Goal: Book appointment/travel/reservation

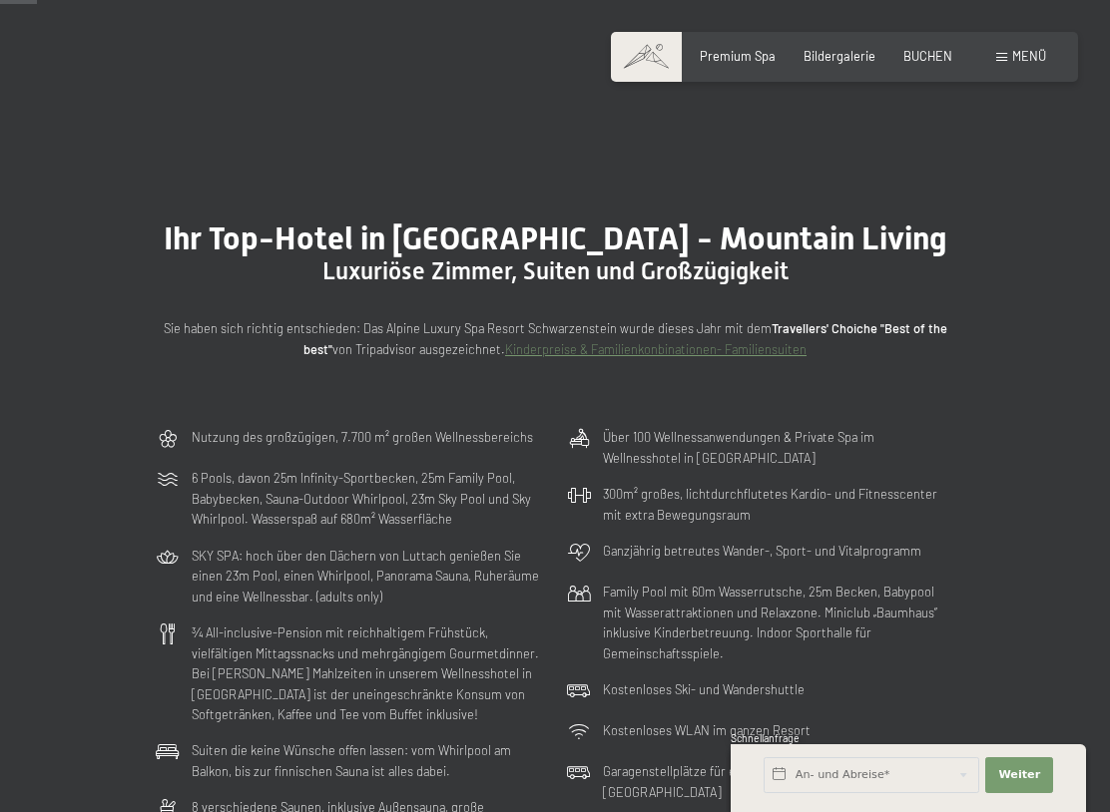
scroll to position [153, 0]
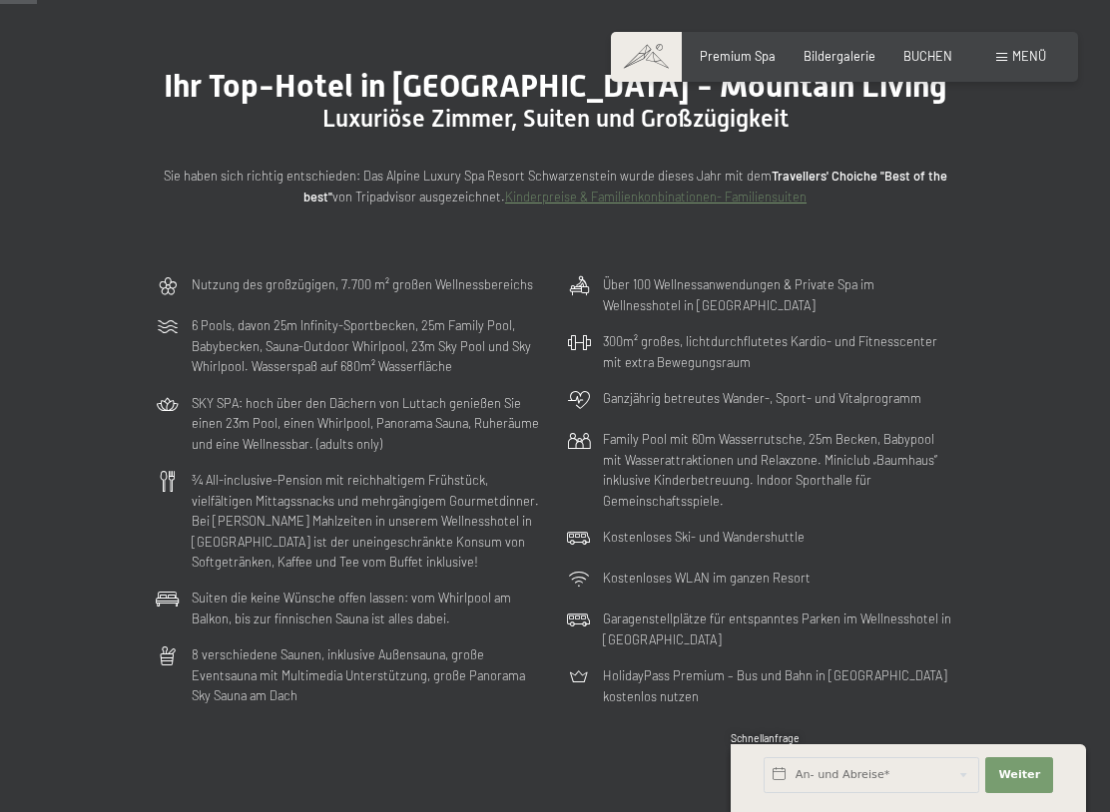
click at [161, 496] on div at bounding box center [168, 521] width 24 height 102
click at [278, 513] on p "¾ All-inclusive-Pension mit reichhaltigem Frühstück, vielfältigen Mittagssnacks…" at bounding box center [367, 521] width 351 height 102
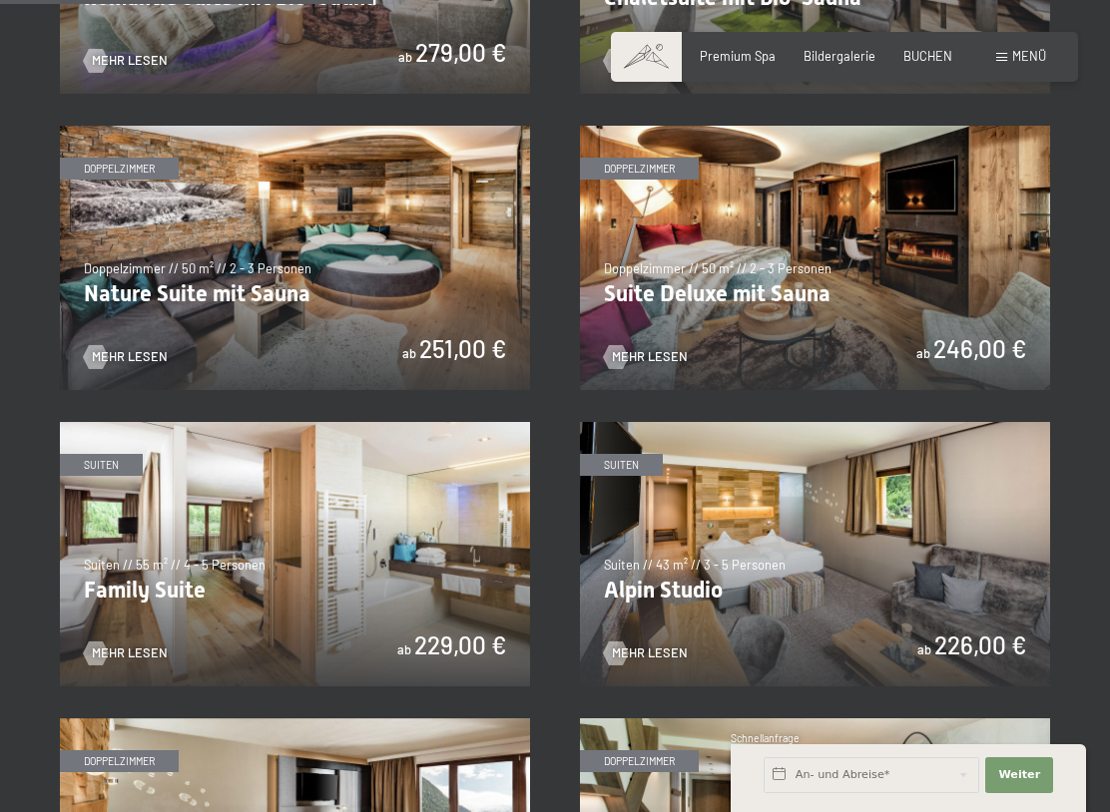
scroll to position [1531, 0]
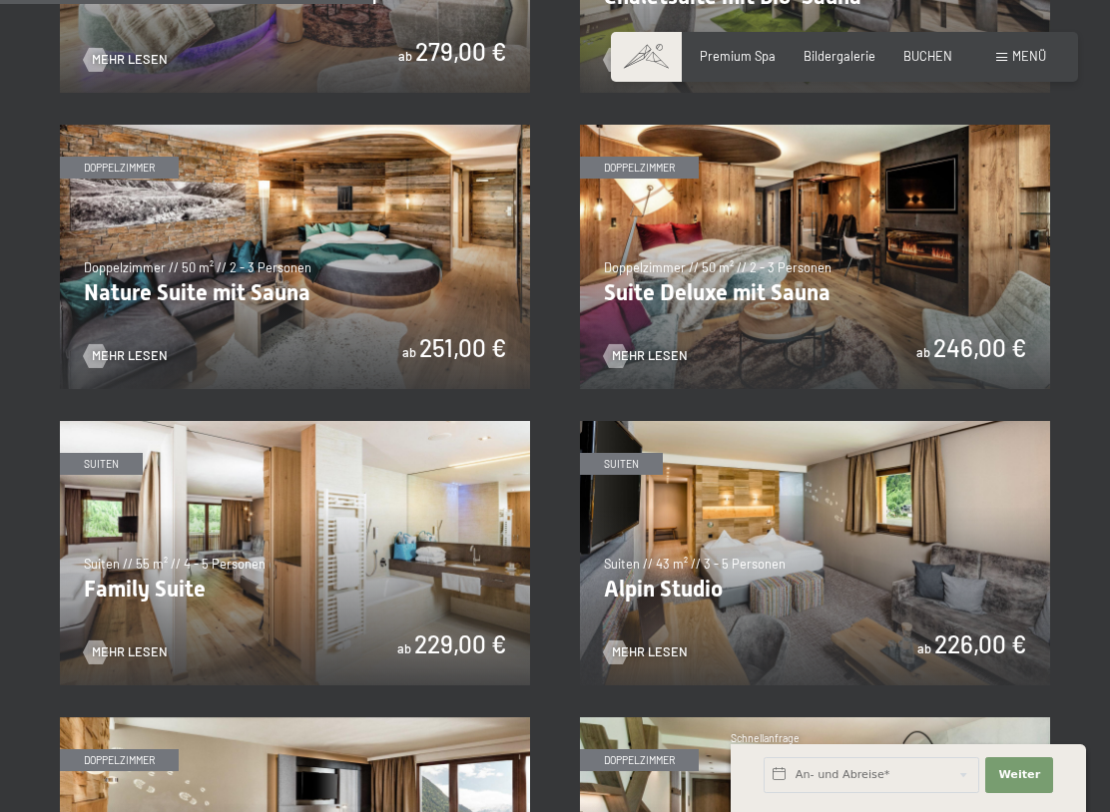
click at [102, 645] on div at bounding box center [96, 653] width 14 height 24
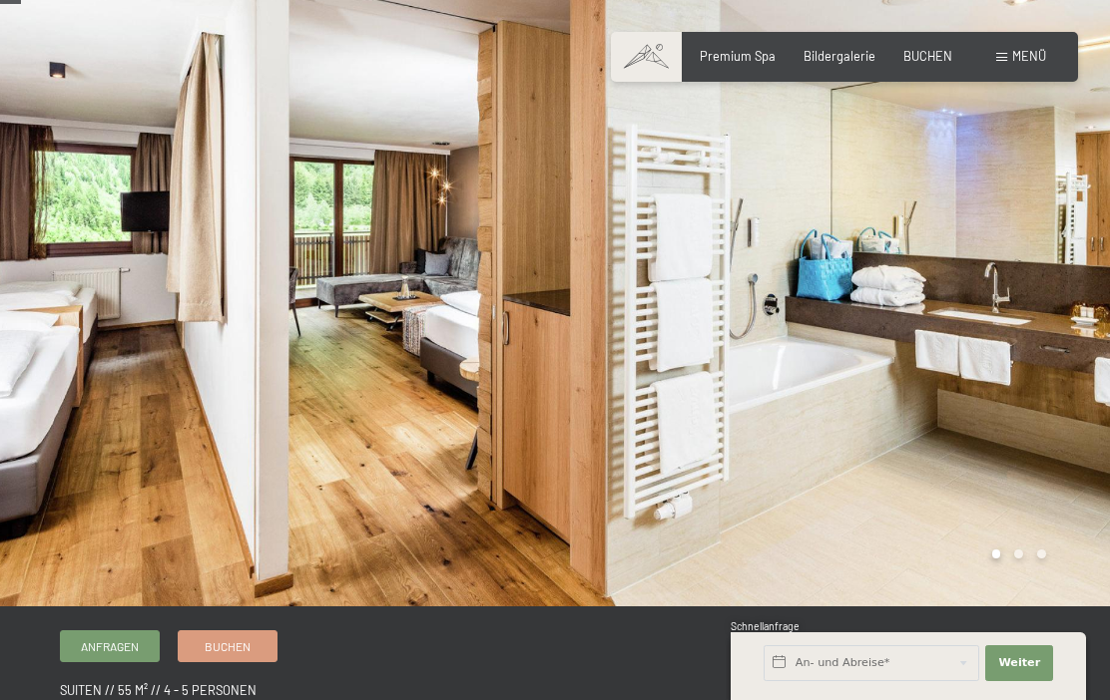
scroll to position [40, 0]
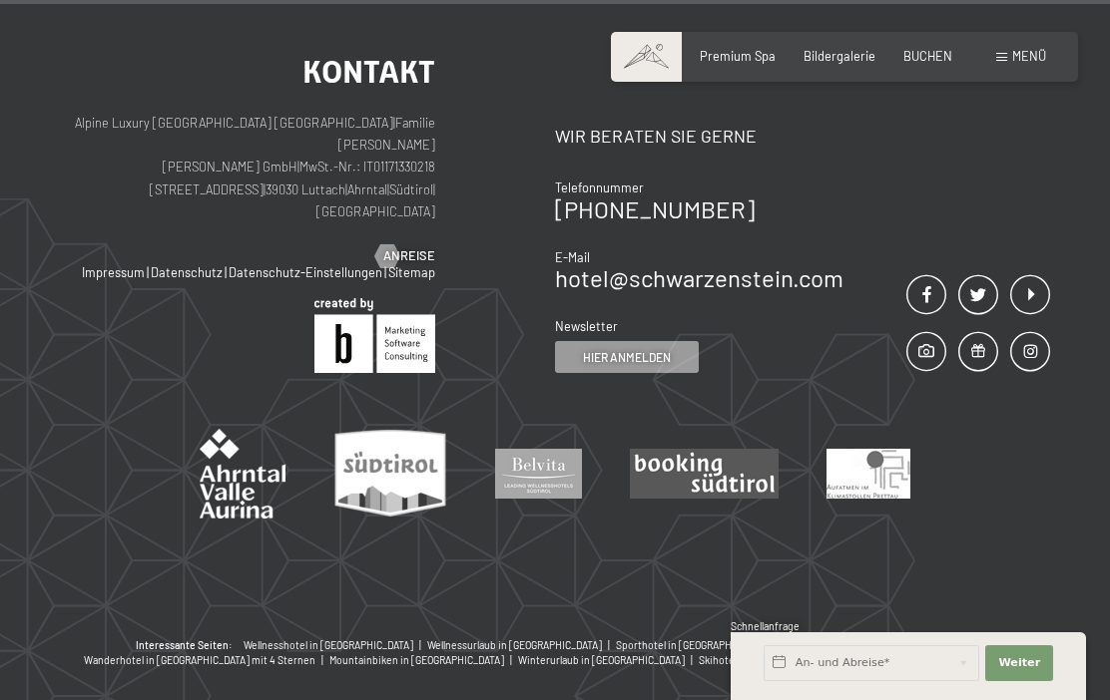
scroll to position [4757, 0]
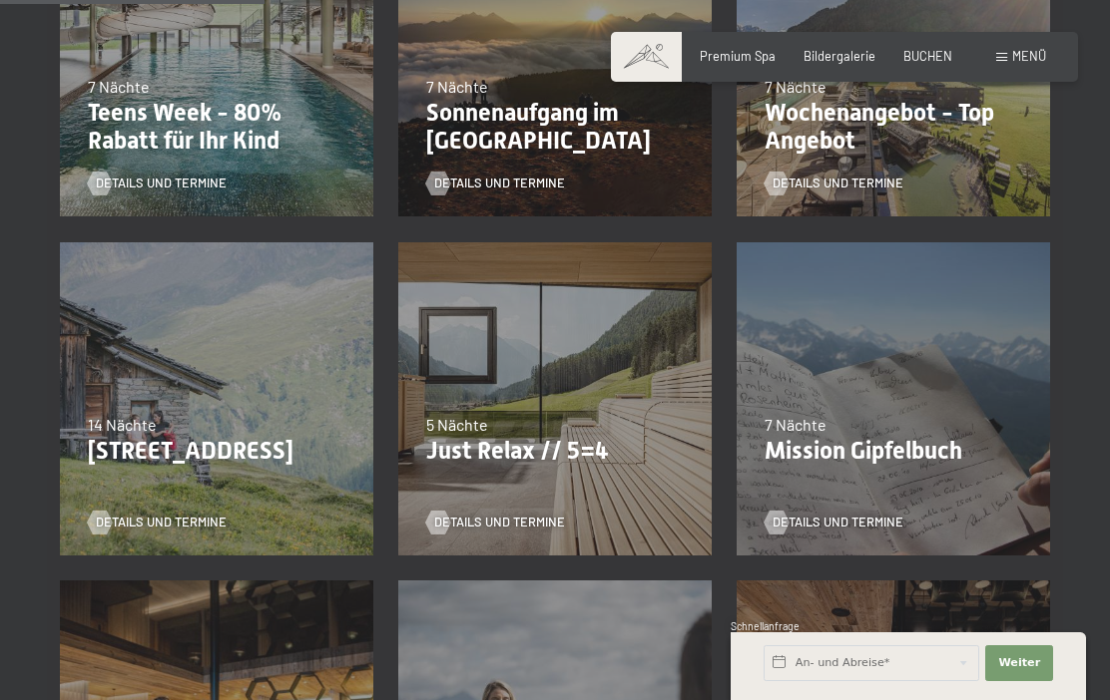
scroll to position [627, 0]
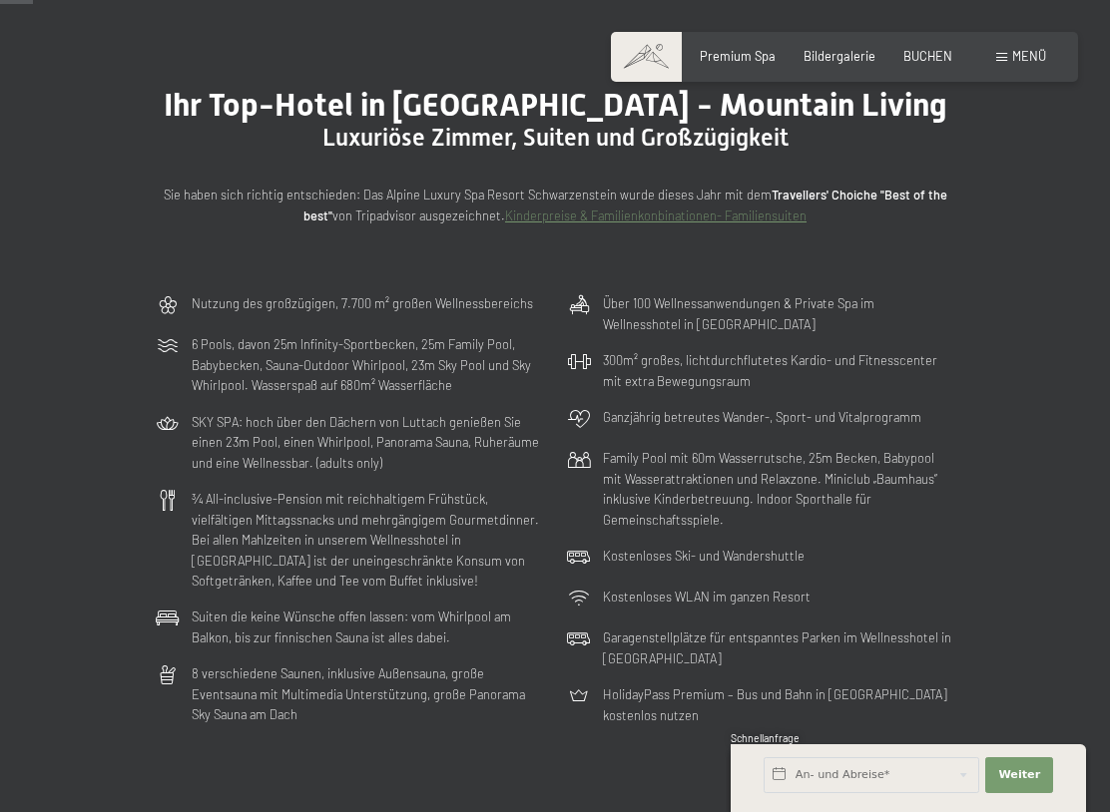
scroll to position [135, 0]
click at [748, 698] on p "HolidayPass Premium – Bus und Bahn in Südtirol kostenlos nutzen" at bounding box center [778, 703] width 351 height 41
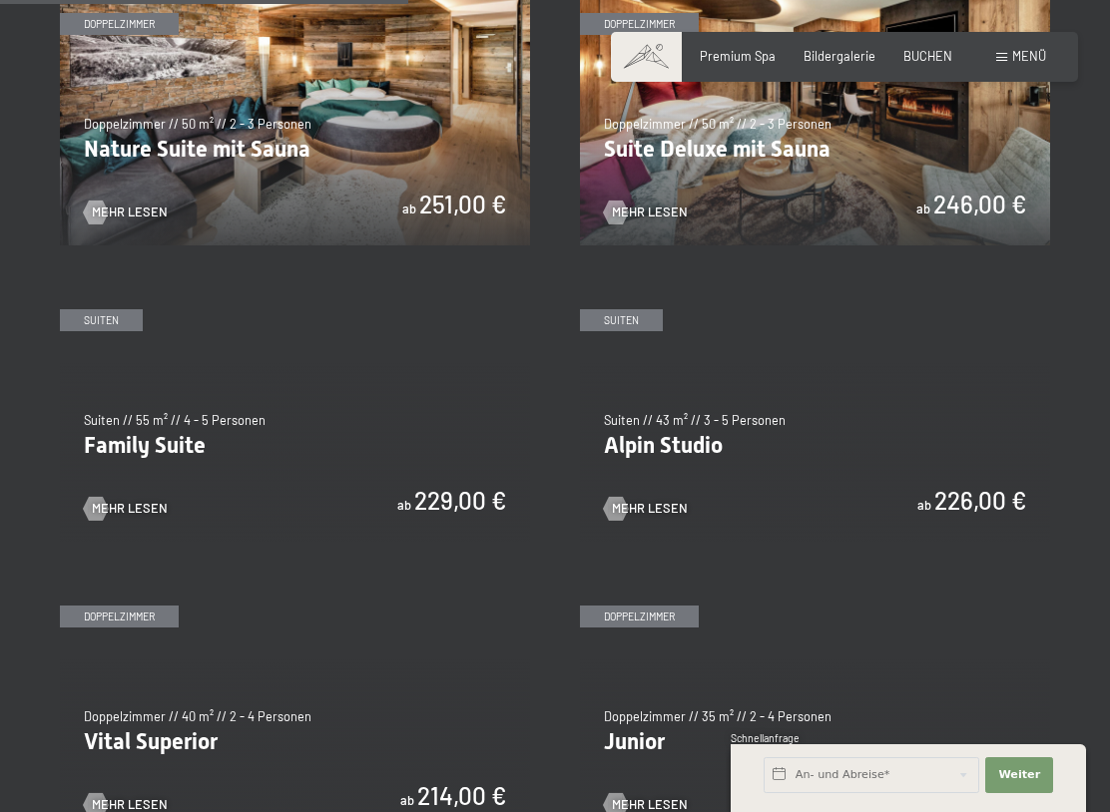
scroll to position [1677, 0]
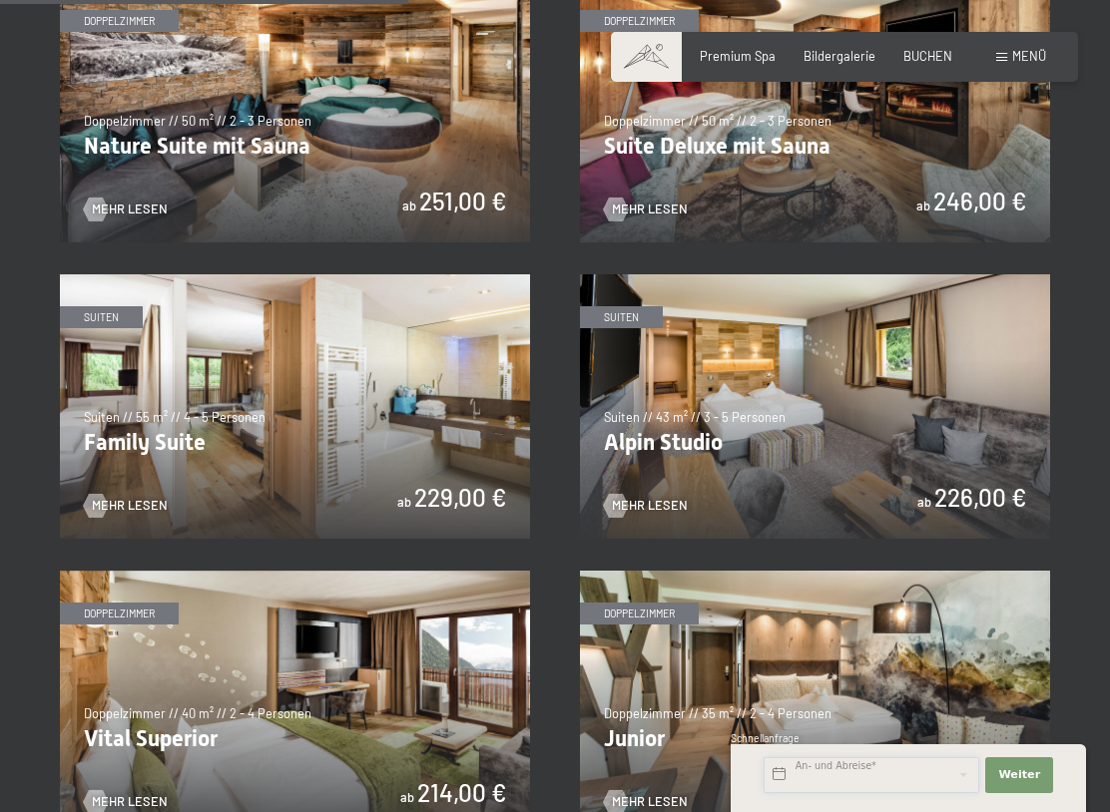
click at [872, 792] on input "text" at bounding box center [871, 775] width 216 height 36
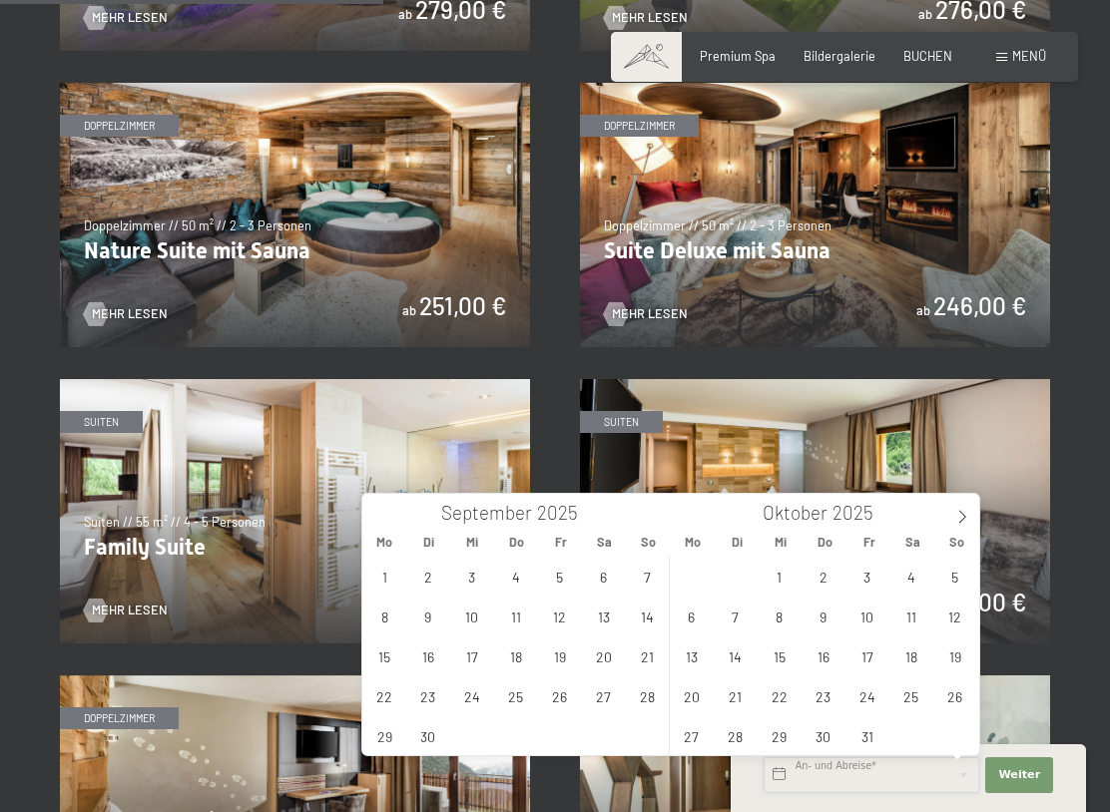
scroll to position [1575, 0]
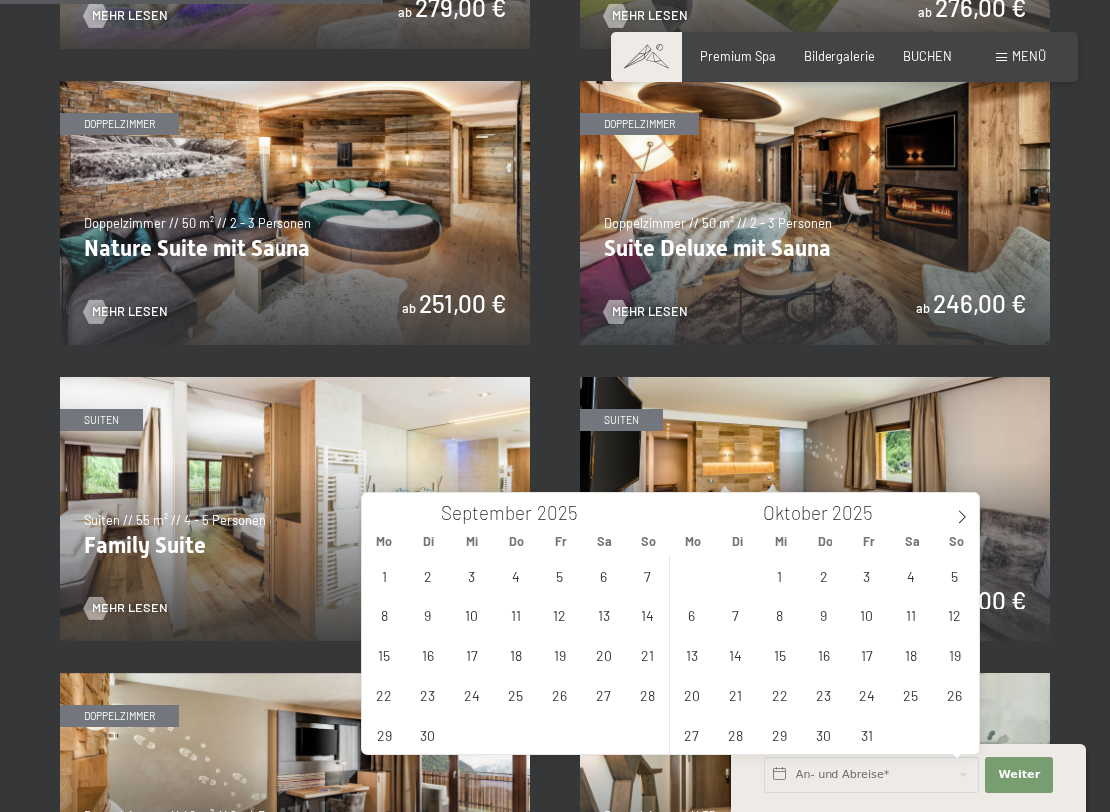
click at [959, 516] on icon at bounding box center [962, 517] width 14 height 14
click at [385, 522] on icon at bounding box center [379, 517] width 14 height 14
click at [387, 571] on span "1" at bounding box center [384, 575] width 39 height 39
type input "Mo. 01.09.2025"
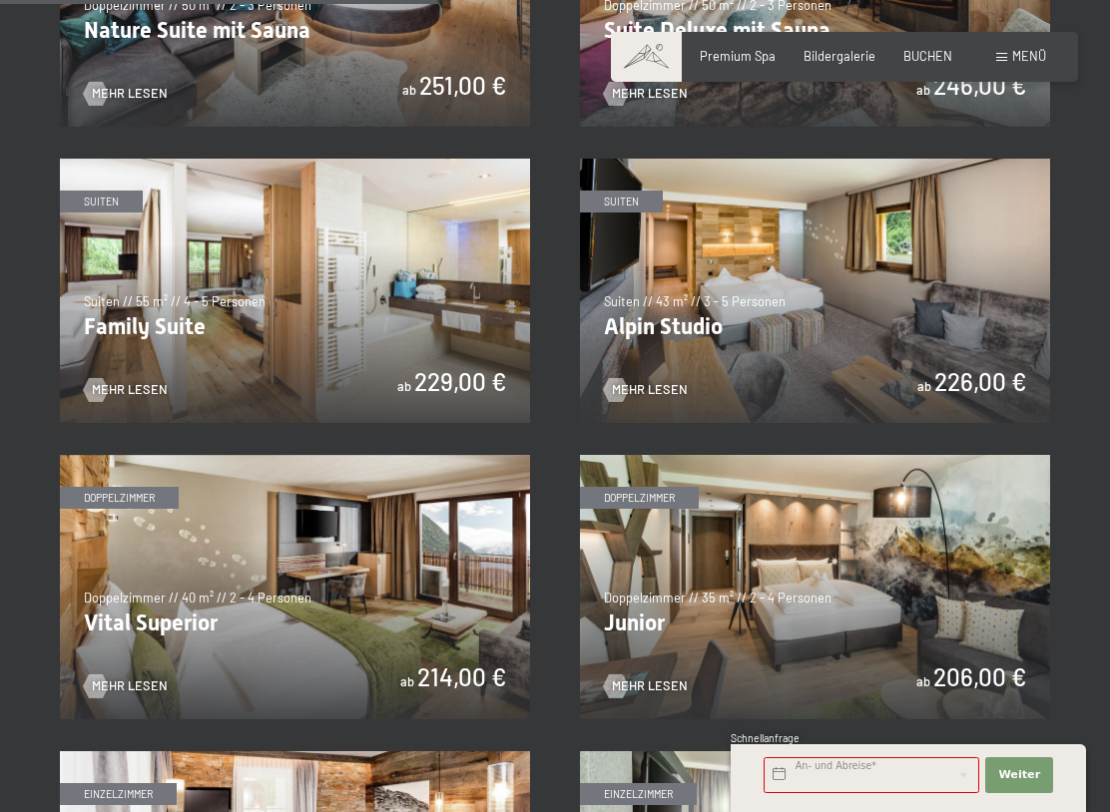
scroll to position [1810, 0]
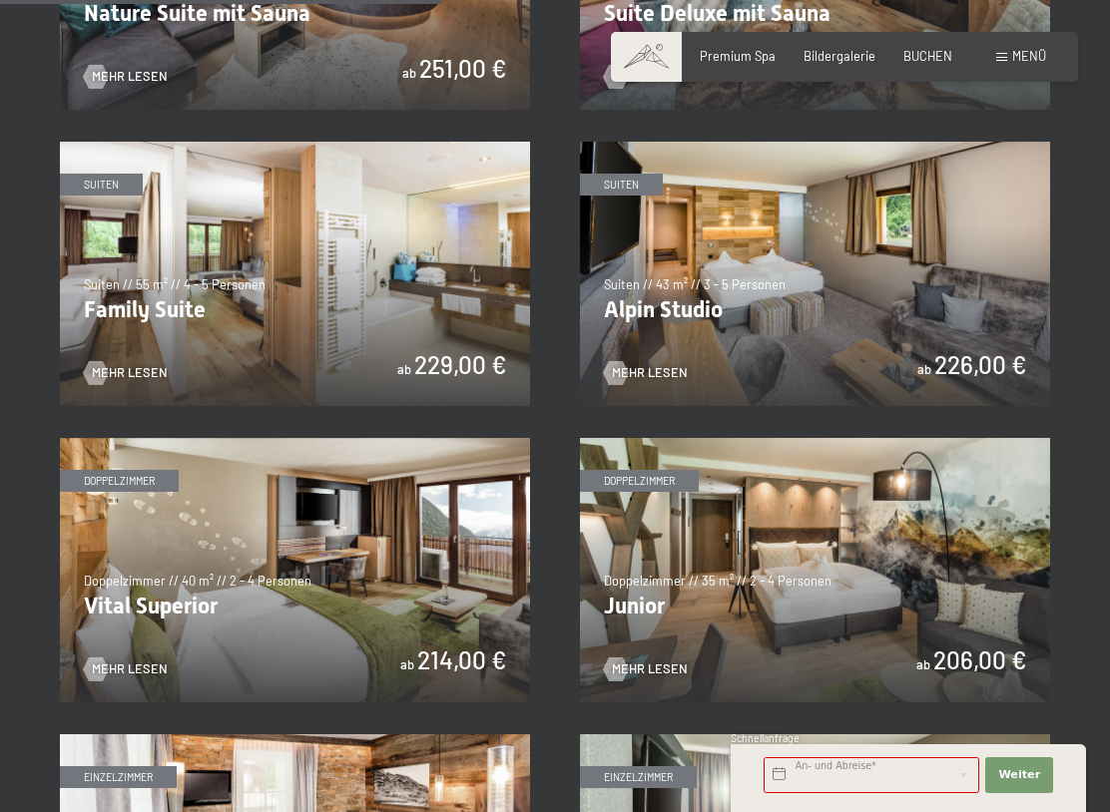
click at [320, 596] on img at bounding box center [295, 570] width 470 height 264
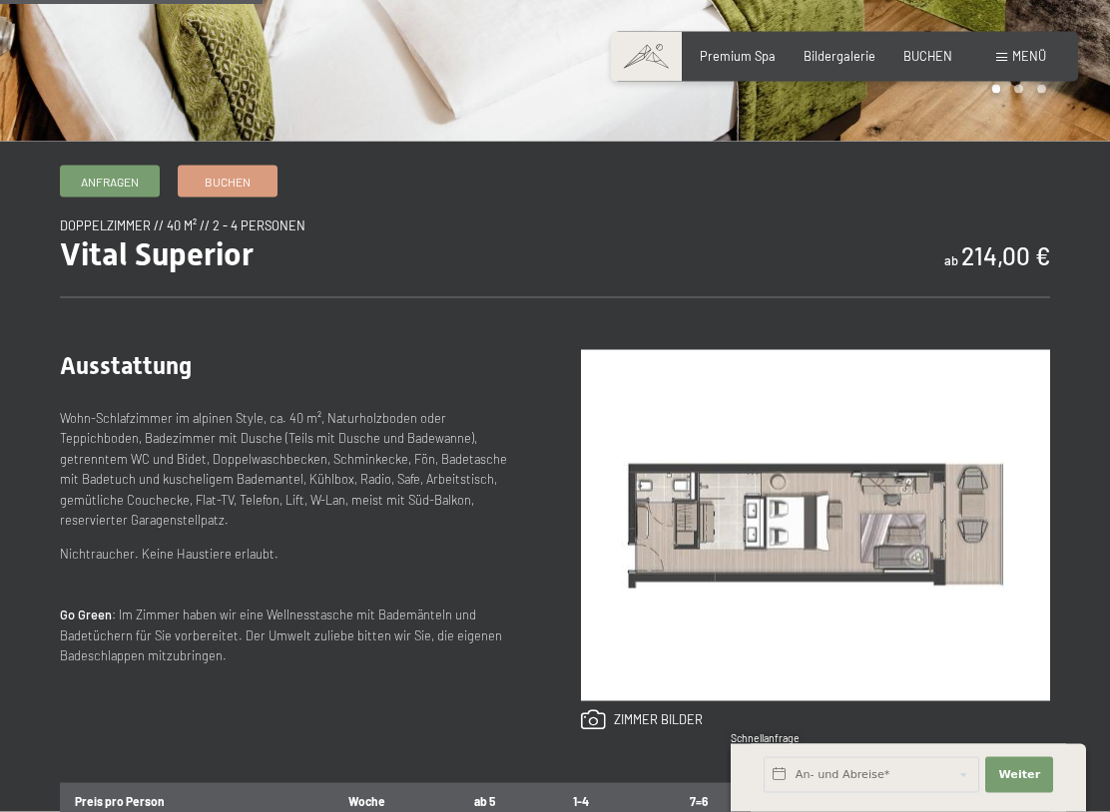
scroll to position [510, 0]
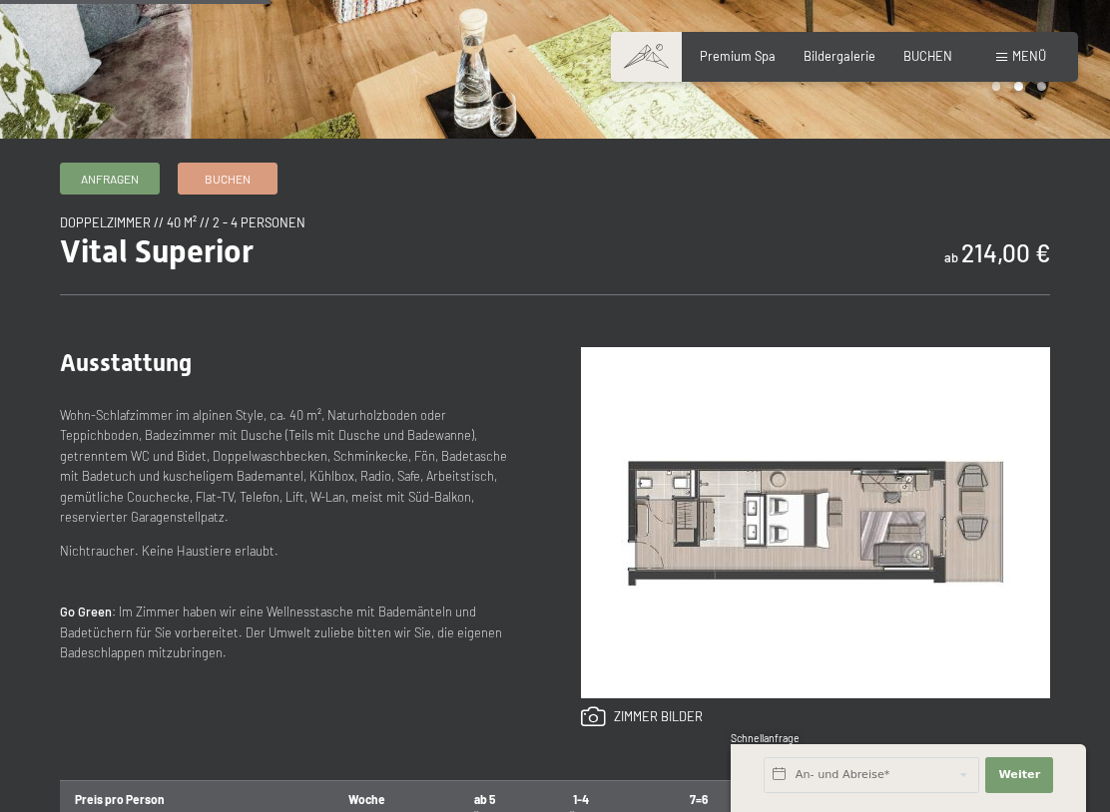
click at [719, 541] on img at bounding box center [815, 522] width 469 height 351
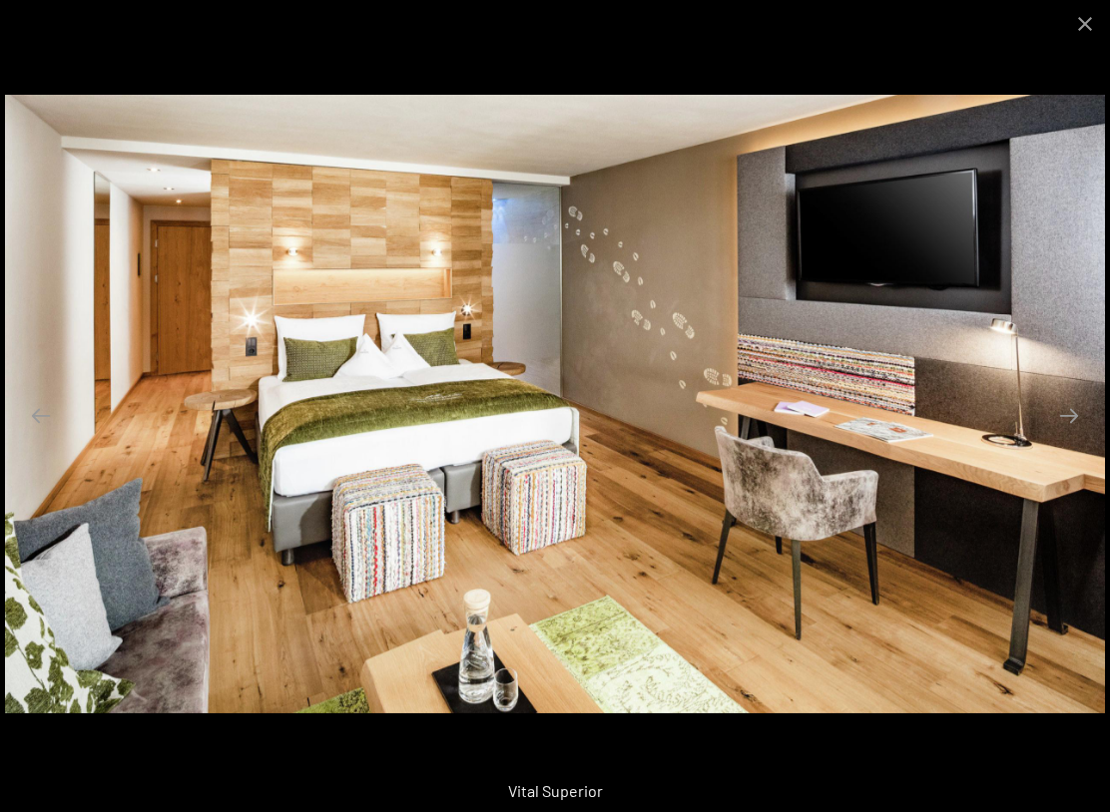
click at [1096, 32] on button "Close gallery" at bounding box center [1085, 23] width 50 height 47
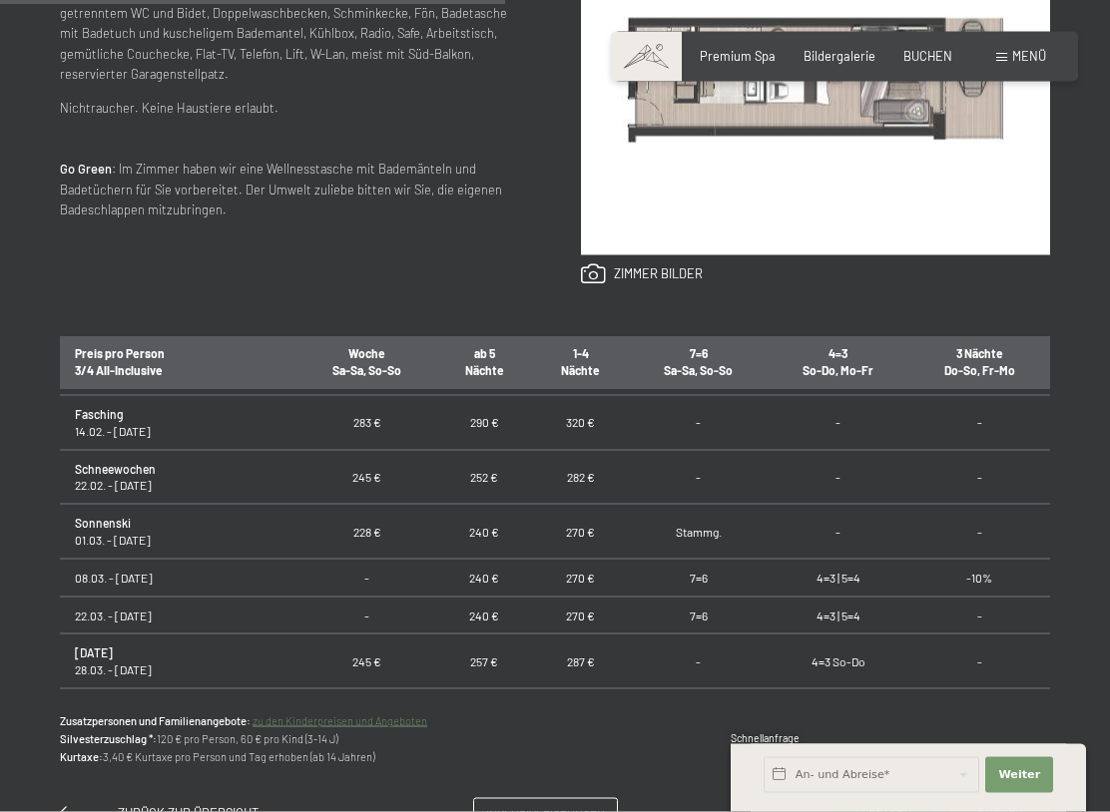
scroll to position [956, 0]
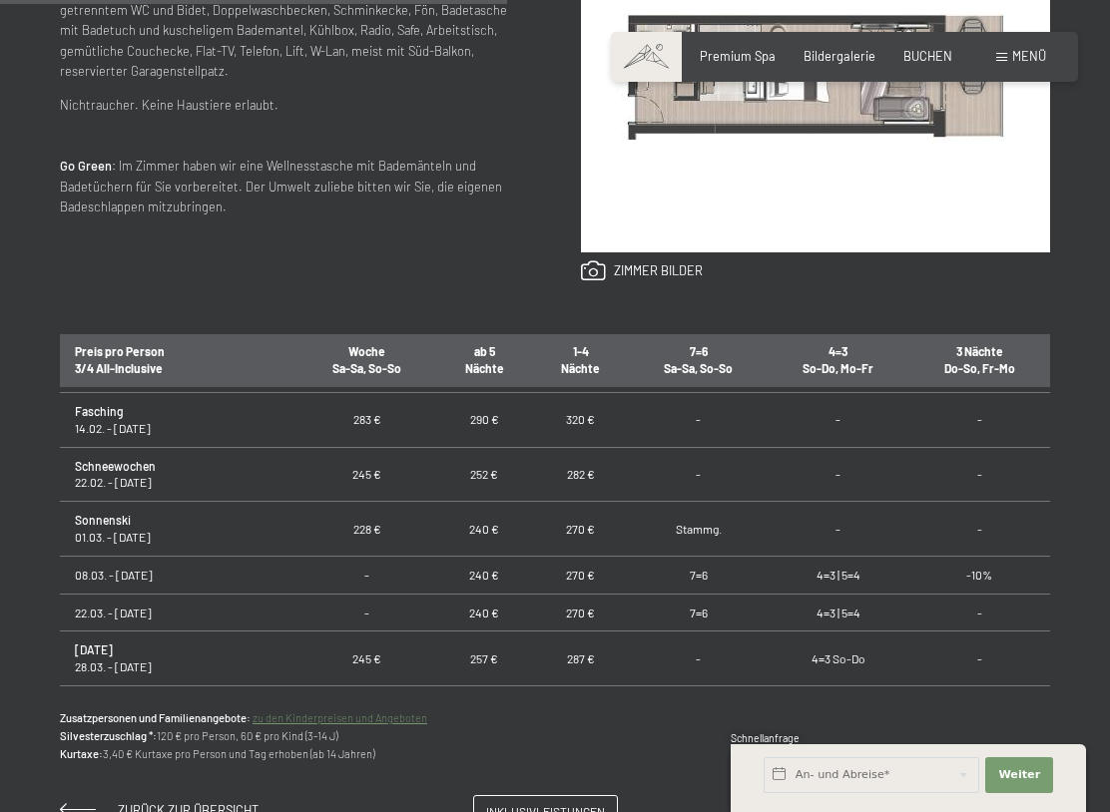
click at [411, 699] on link "zu den Kinderpreisen und Angeboten" at bounding box center [339, 717] width 175 height 13
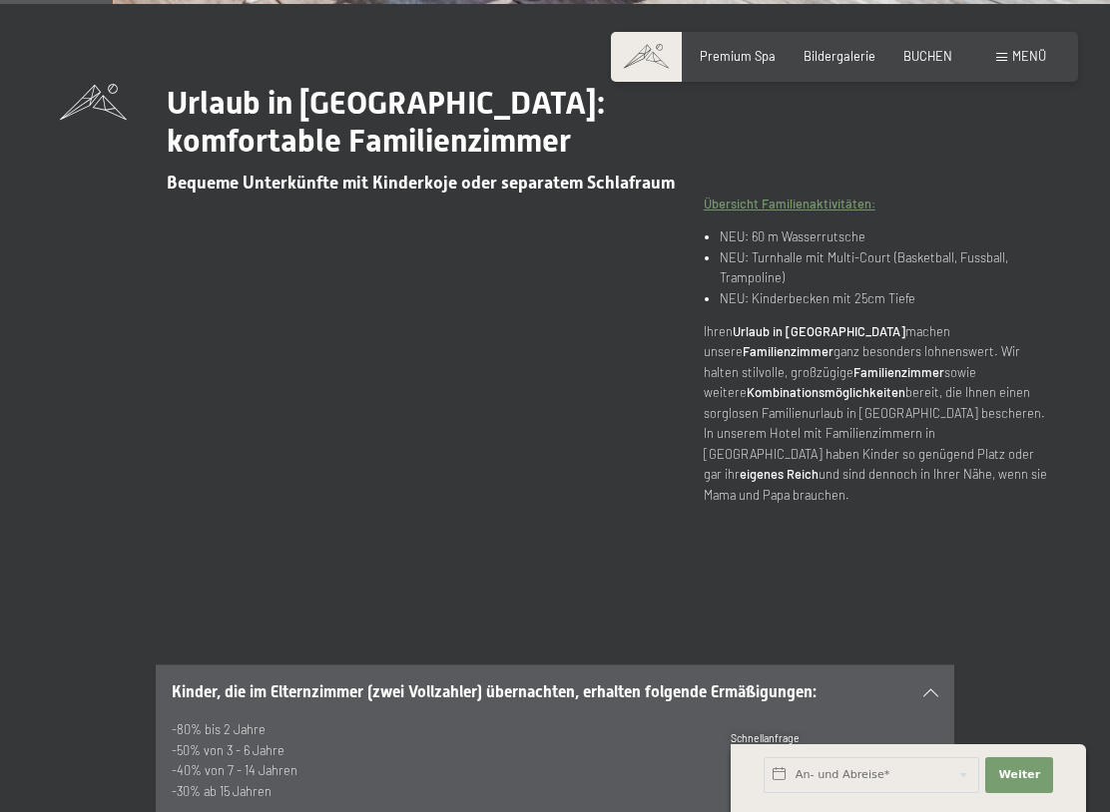
scroll to position [655, 0]
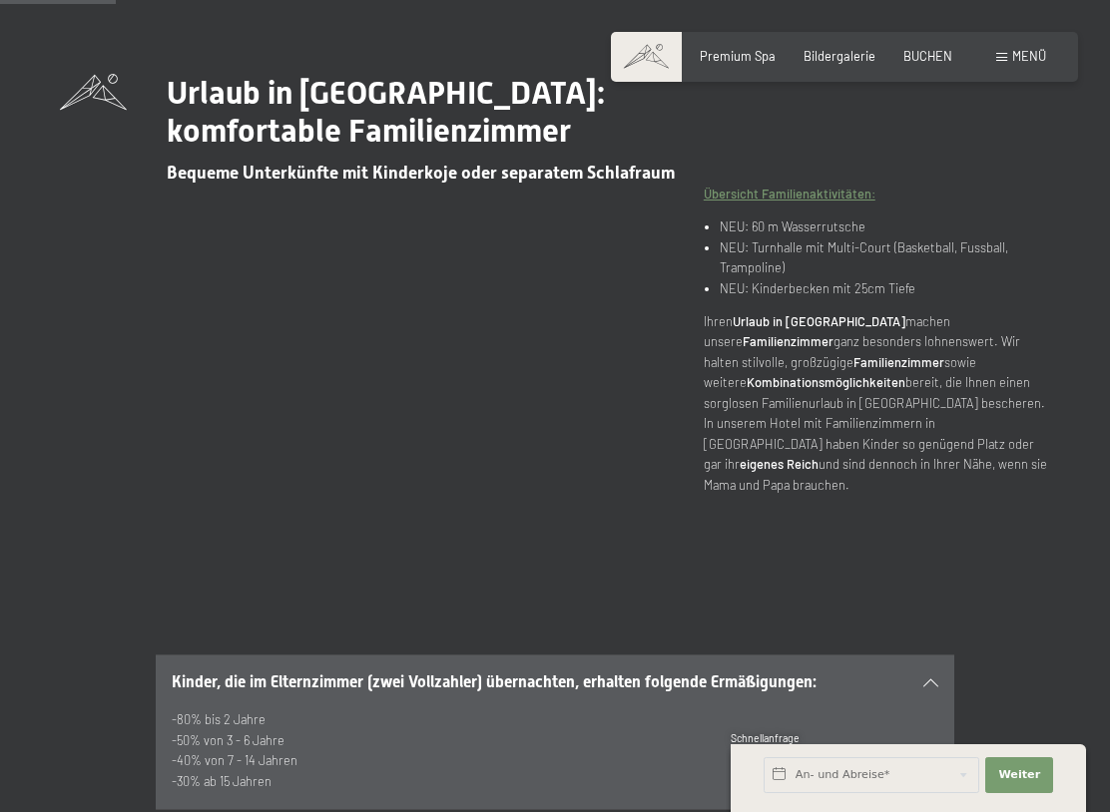
click at [85, 699] on div "Kinder, die im Elternzimmer (zwei Vollzahler) übernachten, erhalten folgende Er…" at bounding box center [555, 732] width 1110 height 314
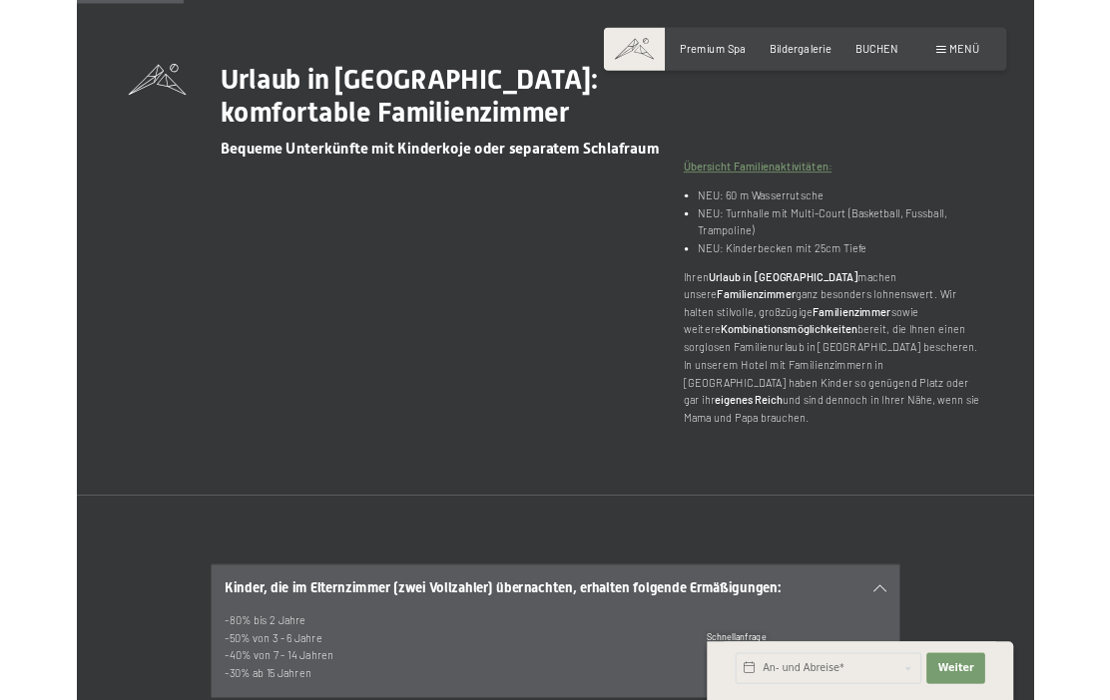
scroll to position [710, 0]
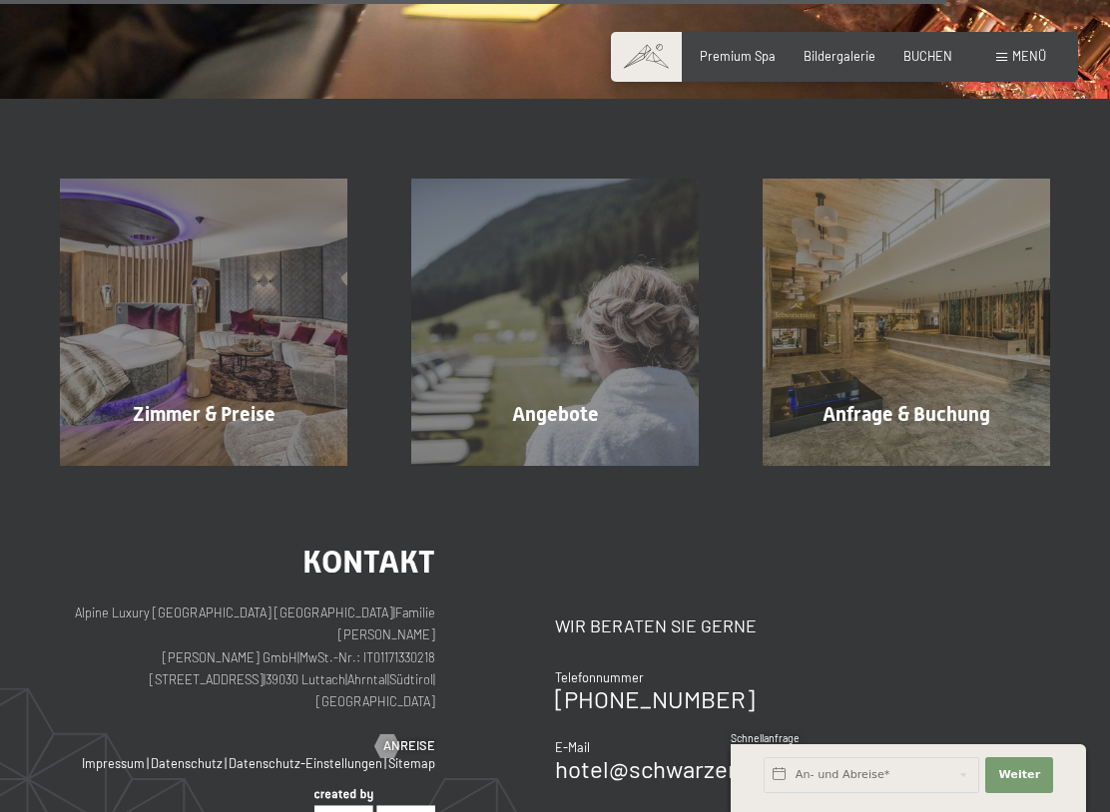
scroll to position [2421, 0]
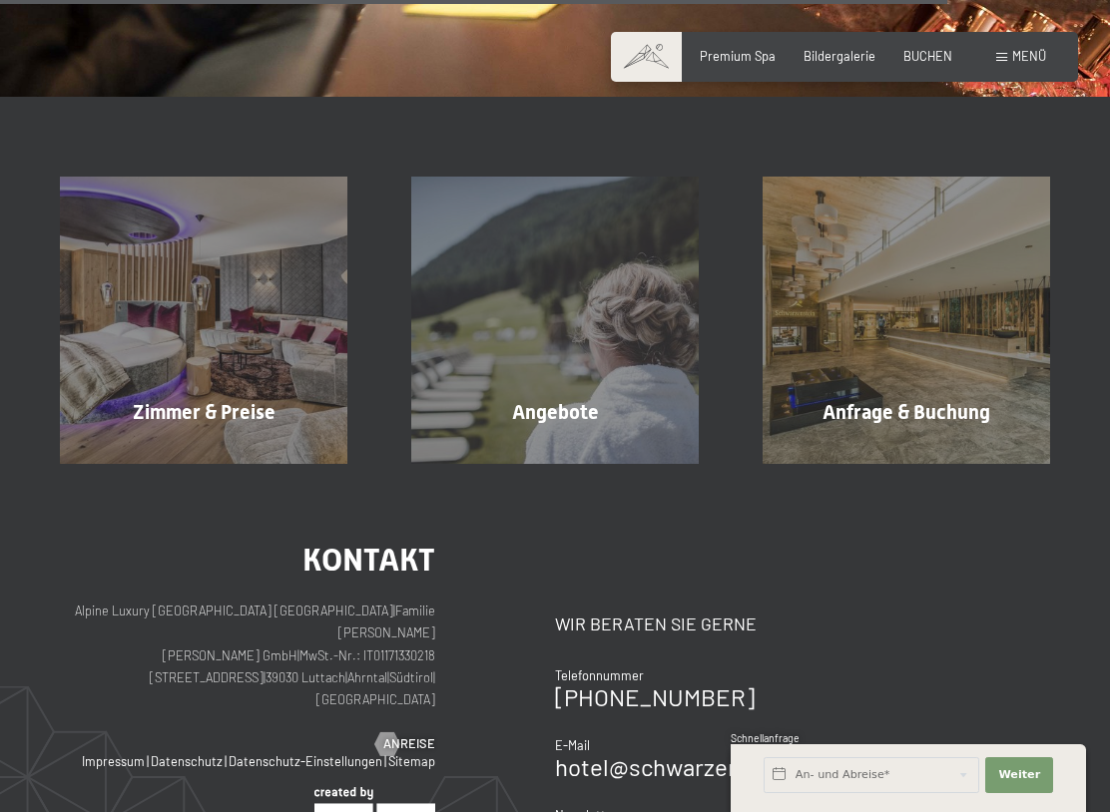
click at [238, 405] on div "Zimmer & Preise Mehr erfahren" at bounding box center [203, 320] width 351 height 287
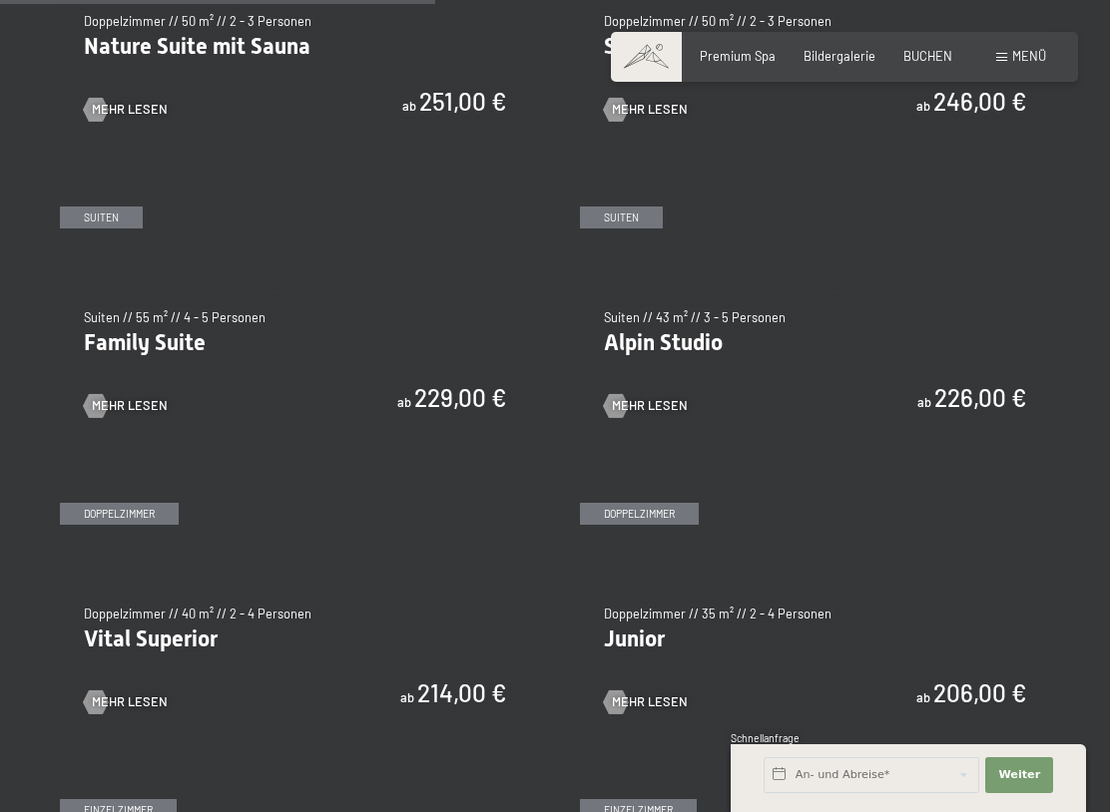
scroll to position [1776, 0]
